Goal: Communication & Community: Answer question/provide support

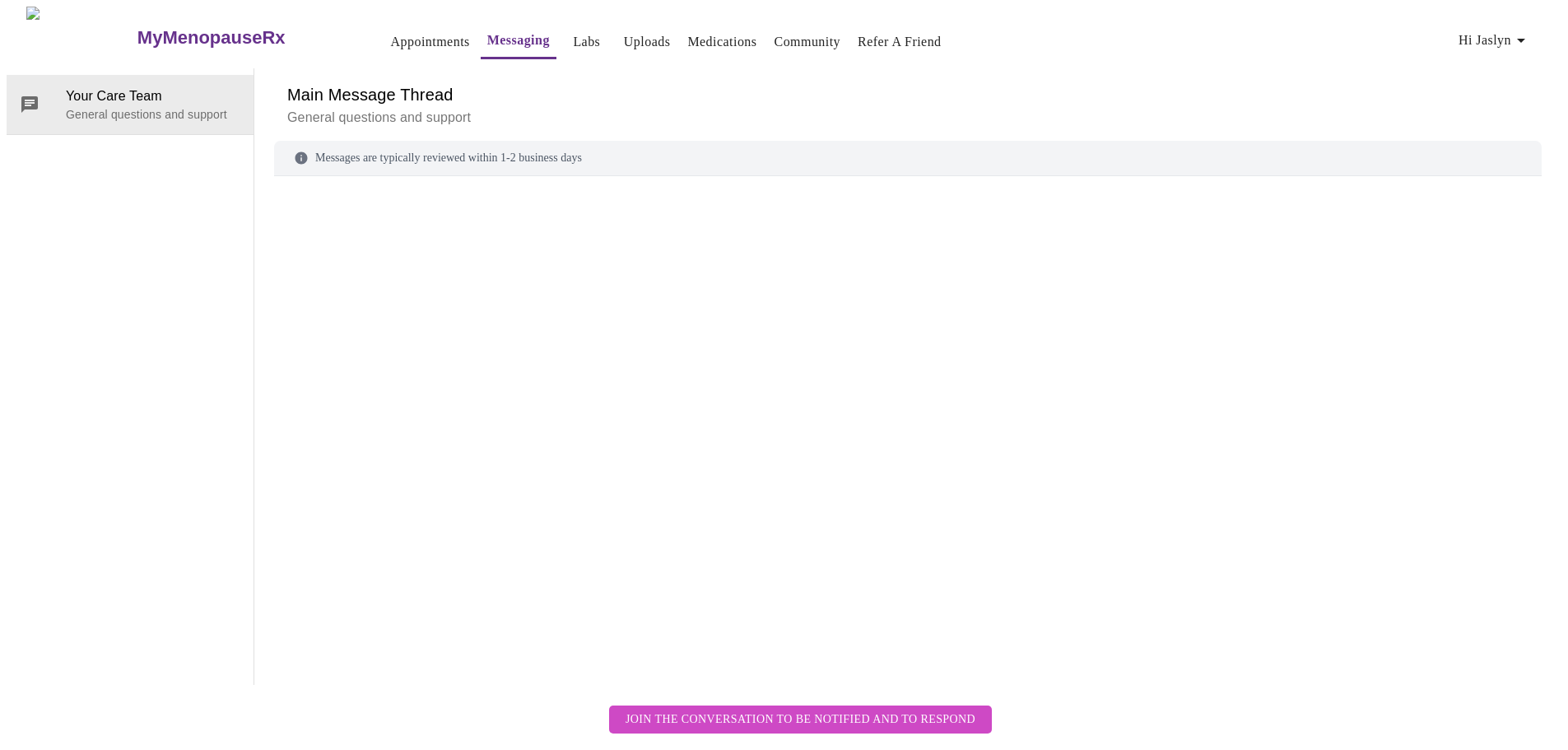
scroll to position [61, 0]
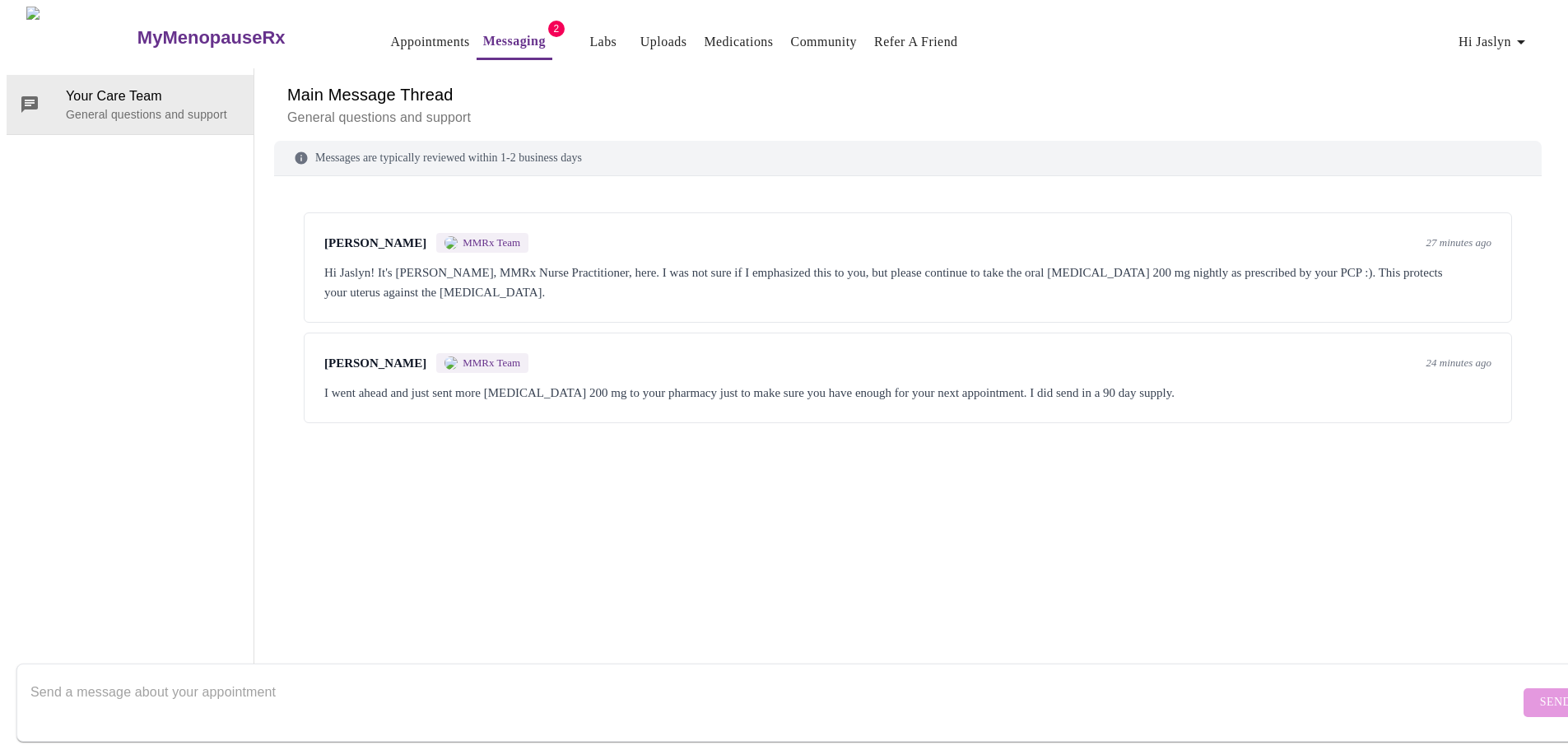
click at [1224, 676] on textarea "Send a message about your appointment" at bounding box center [775, 702] width 1490 height 53
type textarea "Thank you so much Jillian!"
click at [1540, 692] on span "Send" at bounding box center [1555, 702] width 32 height 20
click at [489, 32] on link "Messaging" at bounding box center [514, 41] width 62 height 23
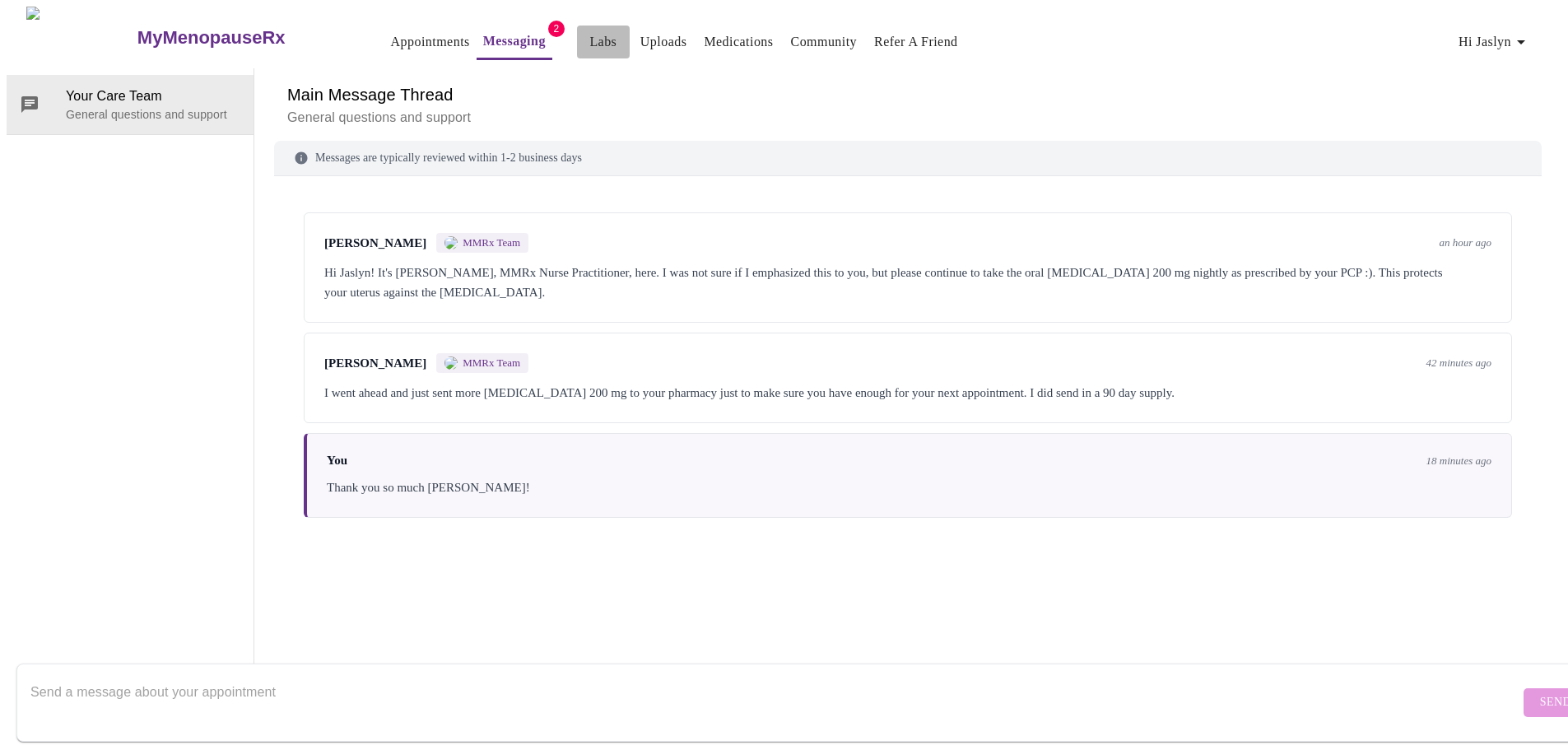
click at [589, 37] on link "Labs" at bounding box center [603, 42] width 27 height 23
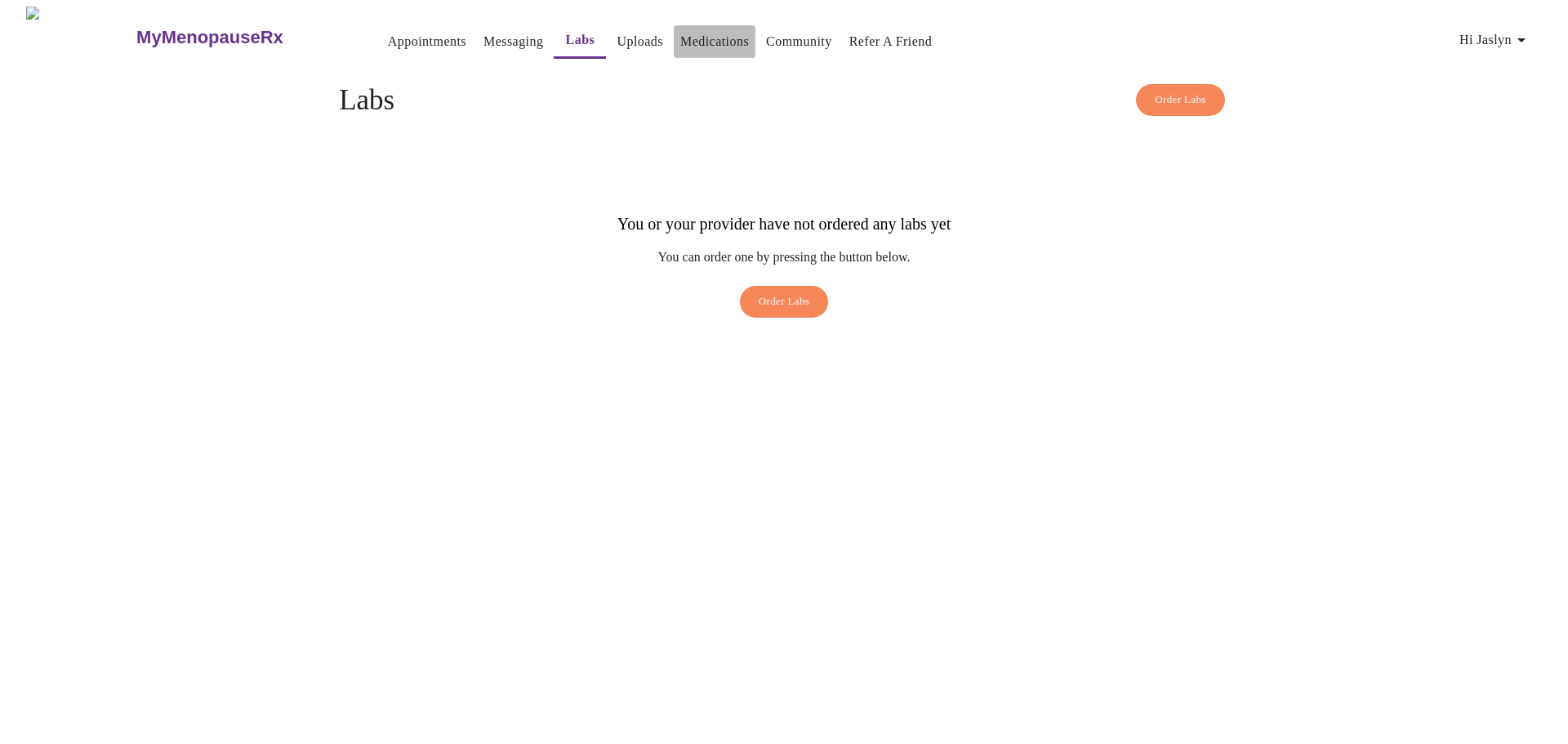
click at [680, 38] on link "Medications" at bounding box center [714, 41] width 69 height 23
